Goal: Find specific page/section: Find specific page/section

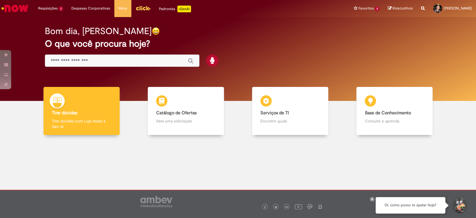
click at [150, 61] on input "Basta digitar aqui" at bounding box center [117, 61] width 132 height 6
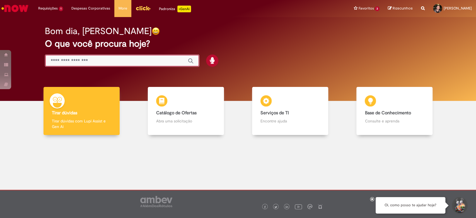
click at [150, 61] on input "Basta digitar aqui" at bounding box center [117, 61] width 132 height 6
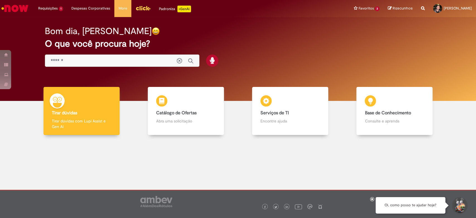
type input "******"
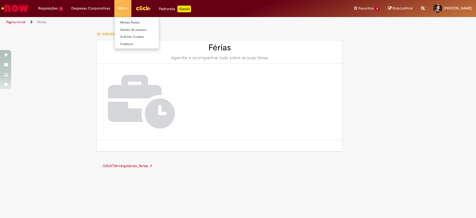
drag, startPoint x: 14, startPoint y: 9, endPoint x: 114, endPoint y: 2, distance: 100.9
click at [14, 9] on img "Ir para a Homepage" at bounding box center [15, 8] width 29 height 11
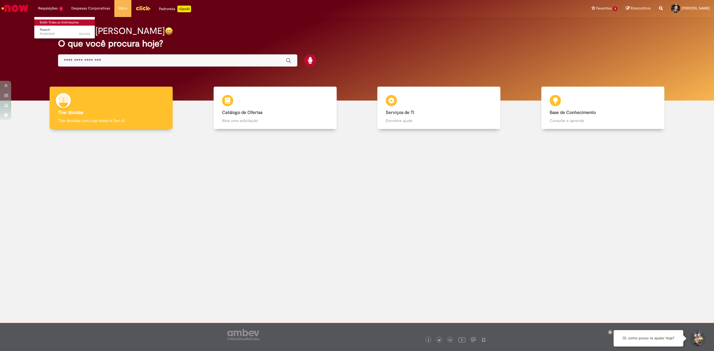
click at [53, 24] on link "Exibir Todas as Solicitações" at bounding box center [64, 23] width 61 height 6
